Goal: Check status: Check status

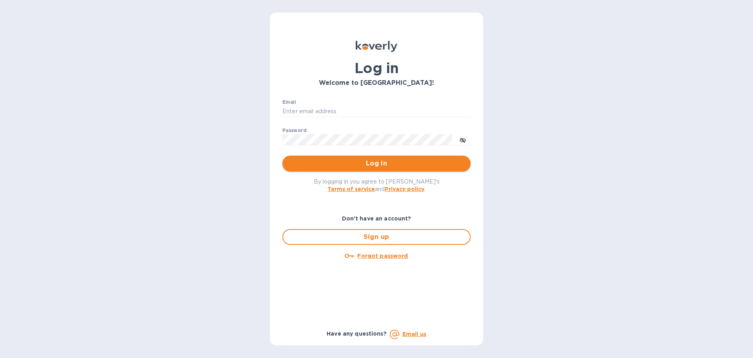
type input "[EMAIL_ADDRESS][DOMAIN_NAME]"
click at [378, 163] on span "Log in" at bounding box center [377, 163] width 176 height 9
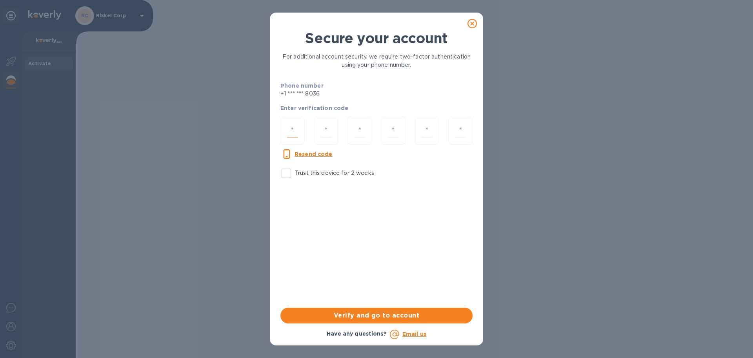
paste input "9"
type input "9"
type input "5"
type input "1"
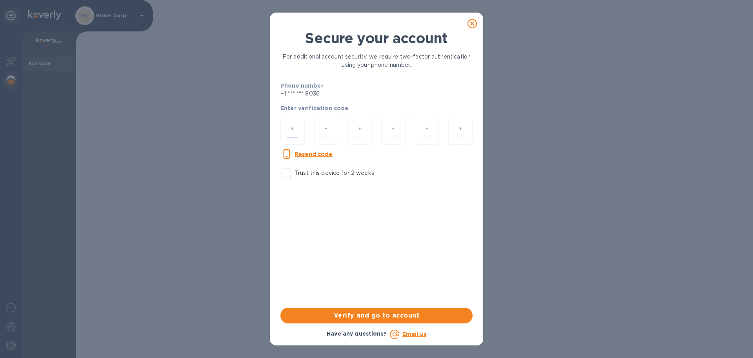
type input "5"
type input "3"
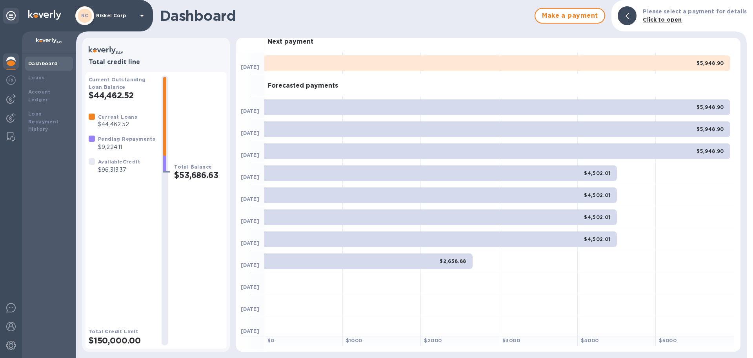
scroll to position [10, 0]
